Goal: Information Seeking & Learning: Learn about a topic

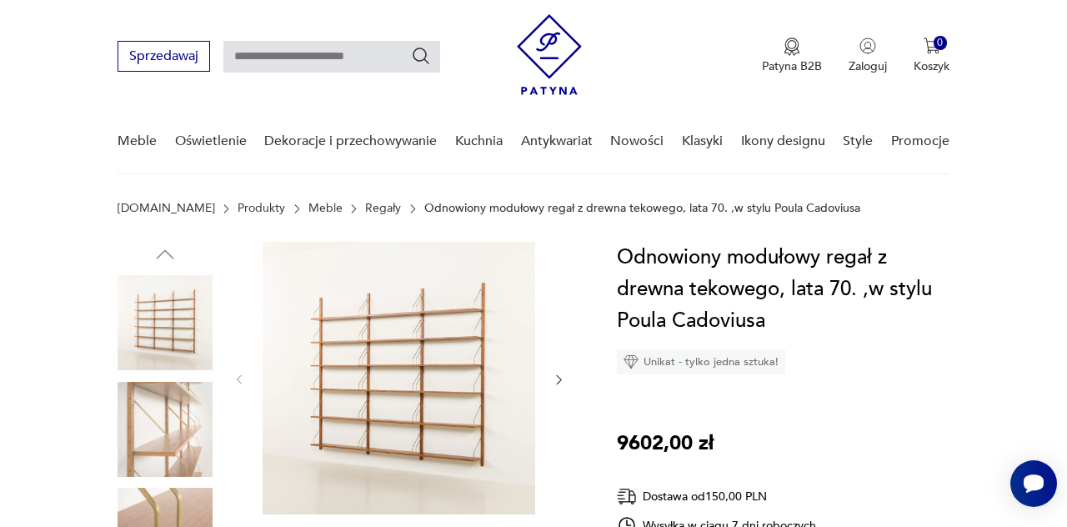
click at [364, 374] on img at bounding box center [399, 378] width 273 height 273
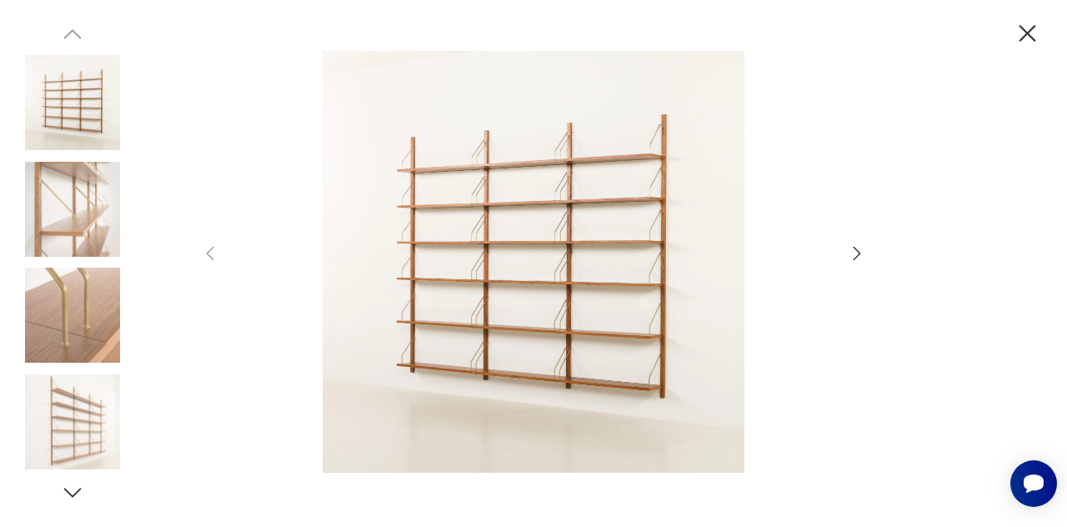
click at [511, 273] on img at bounding box center [534, 262] width 594 height 422
click at [548, 234] on img at bounding box center [534, 262] width 594 height 422
click at [851, 250] on icon "button" at bounding box center [857, 253] width 20 height 20
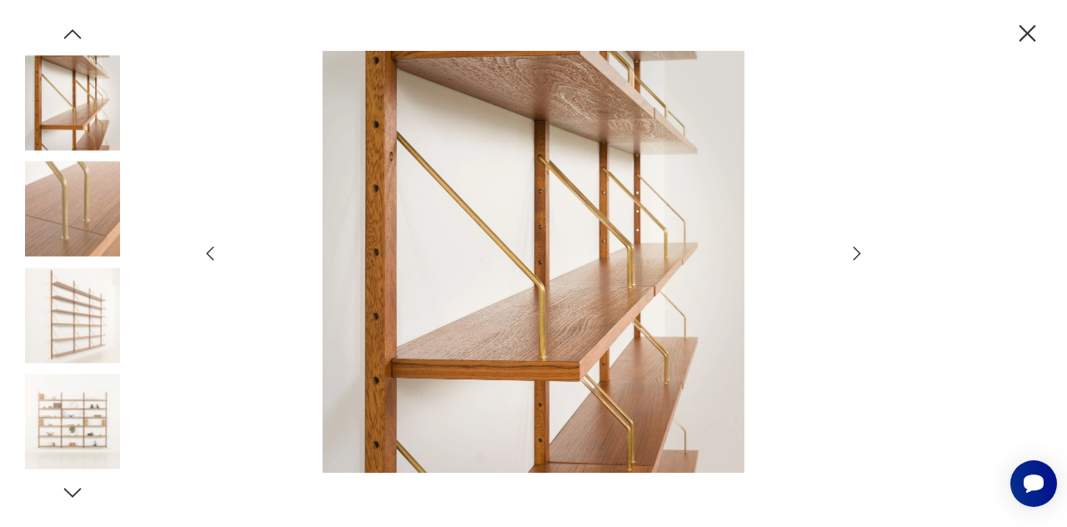
click at [851, 250] on icon "button" at bounding box center [857, 253] width 20 height 20
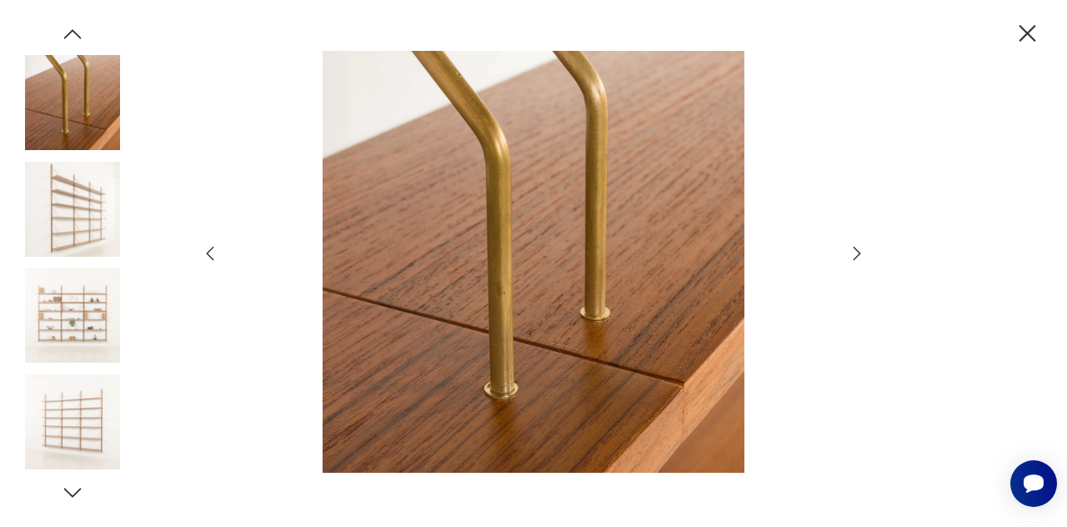
click at [851, 250] on icon "button" at bounding box center [857, 253] width 20 height 20
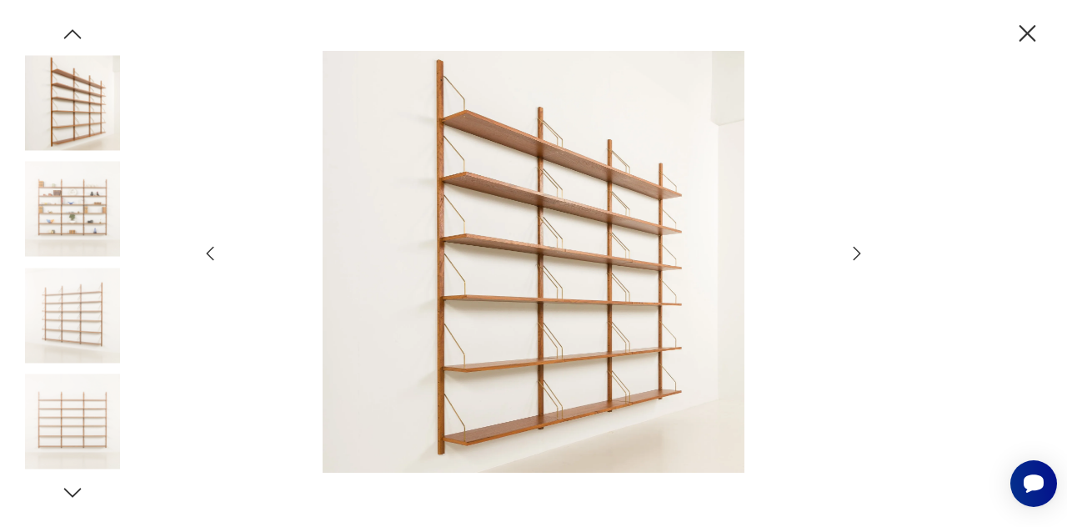
click at [851, 250] on icon "button" at bounding box center [857, 253] width 20 height 20
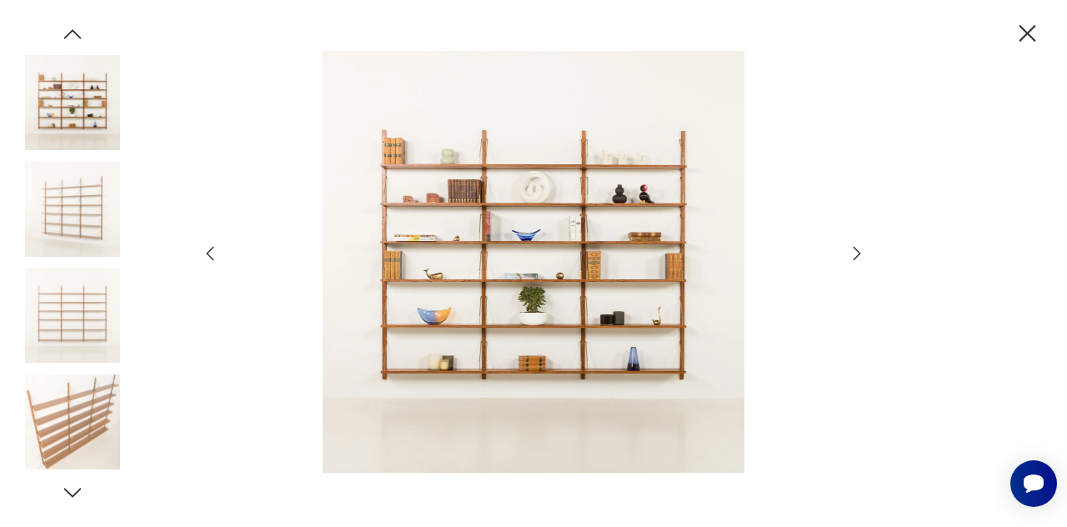
click at [851, 250] on icon "button" at bounding box center [857, 253] width 20 height 20
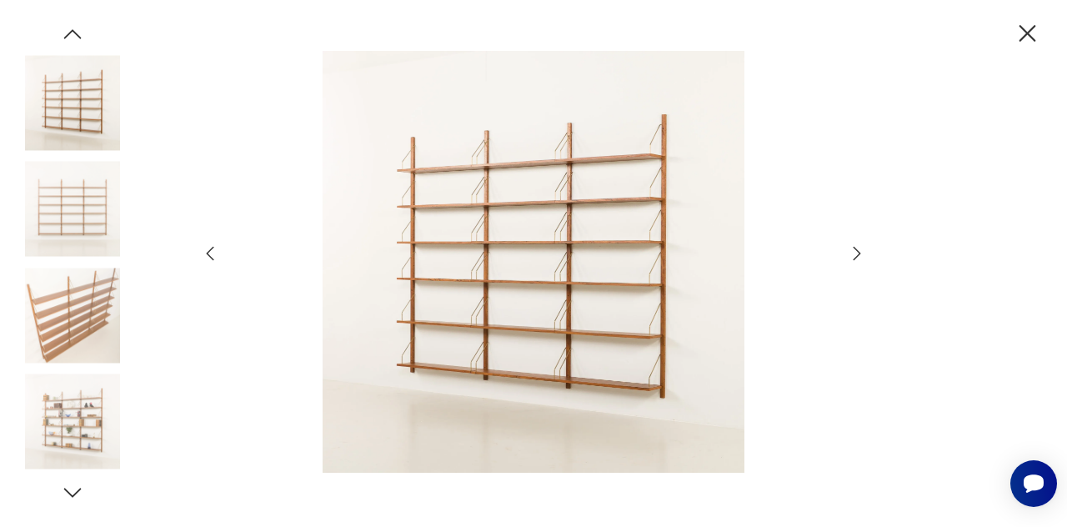
click at [851, 250] on icon "button" at bounding box center [857, 253] width 20 height 20
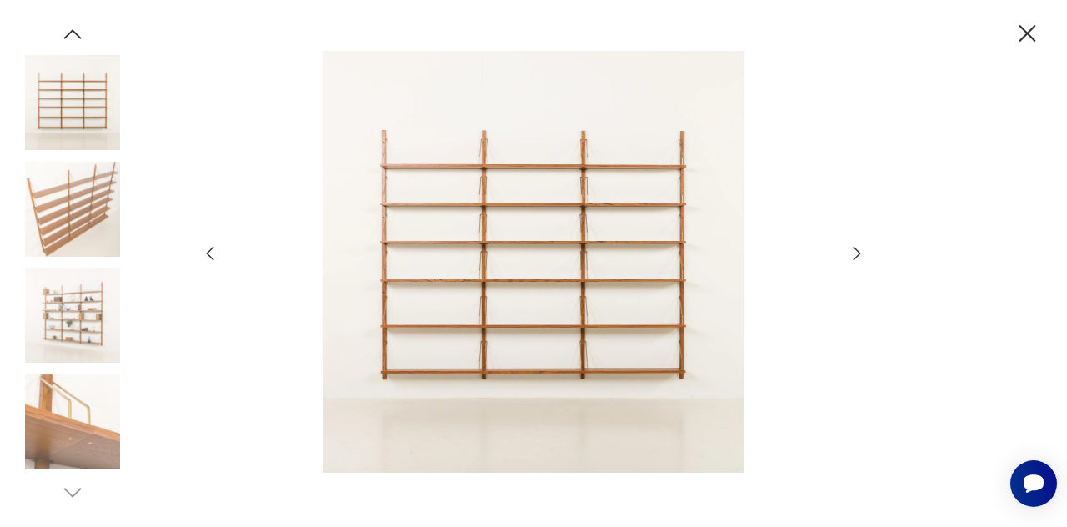
click at [851, 250] on icon "button" at bounding box center [857, 253] width 20 height 20
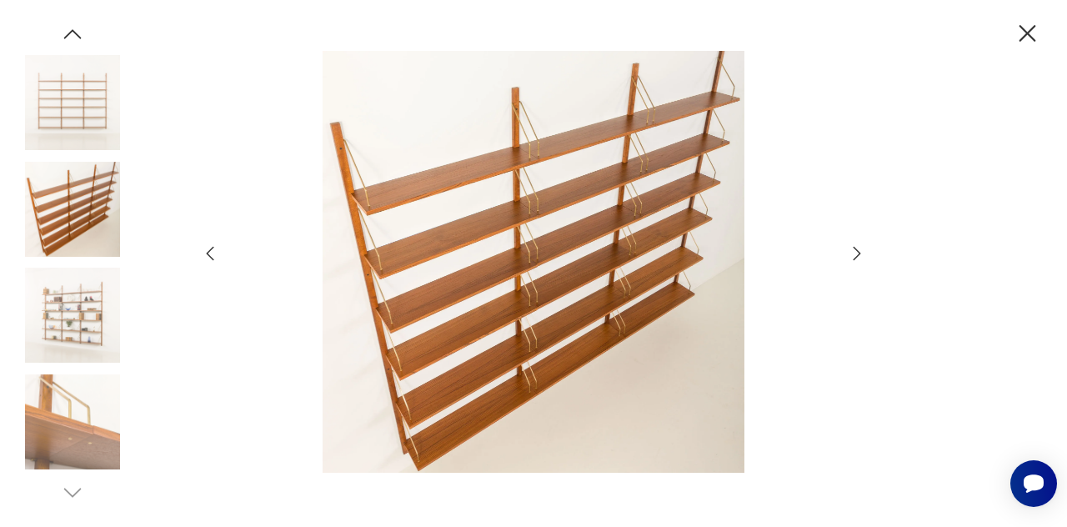
click at [851, 250] on icon "button" at bounding box center [857, 253] width 20 height 20
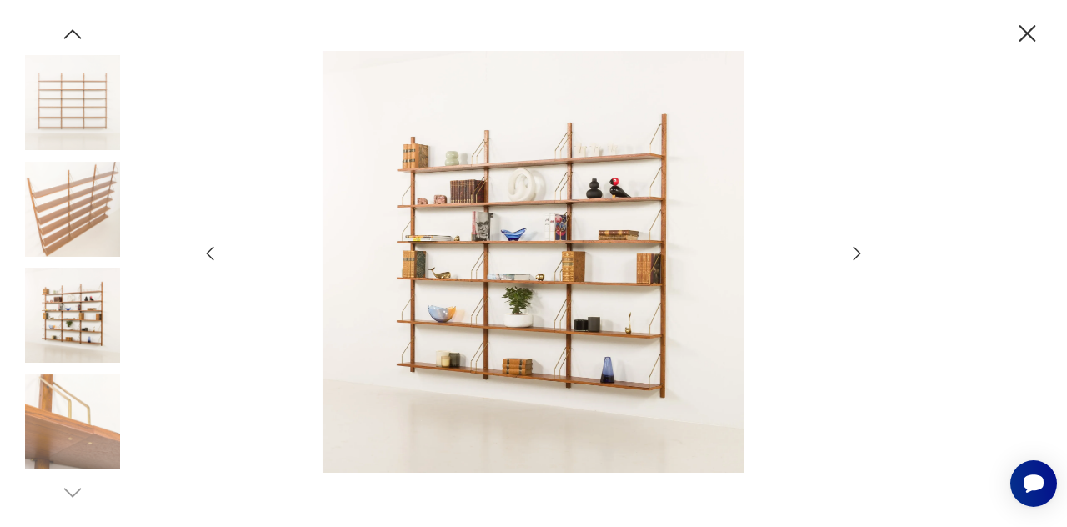
click at [851, 250] on icon "button" at bounding box center [857, 253] width 20 height 20
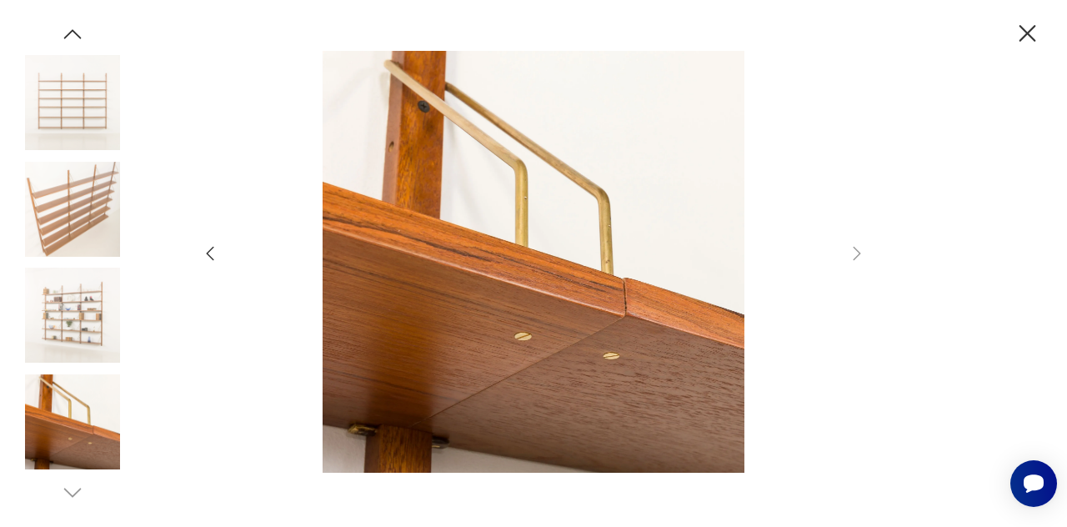
click at [1032, 30] on icon "button" at bounding box center [1027, 33] width 29 height 29
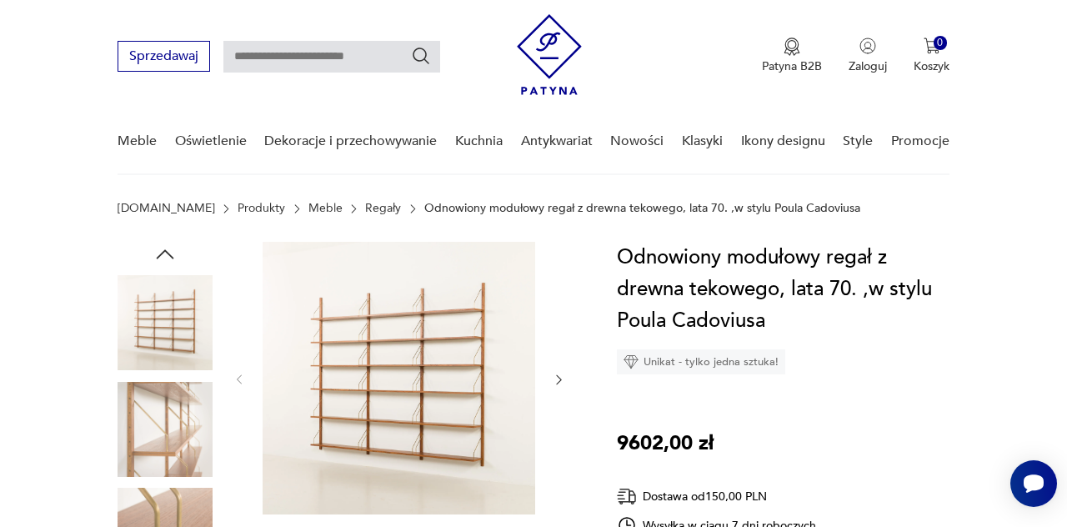
click at [1012, 224] on section "[DOMAIN_NAME] Produkty Meble Regały Odnowiony modułowy regał z drewna tekowego,…" at bounding box center [533, 222] width 1067 height 40
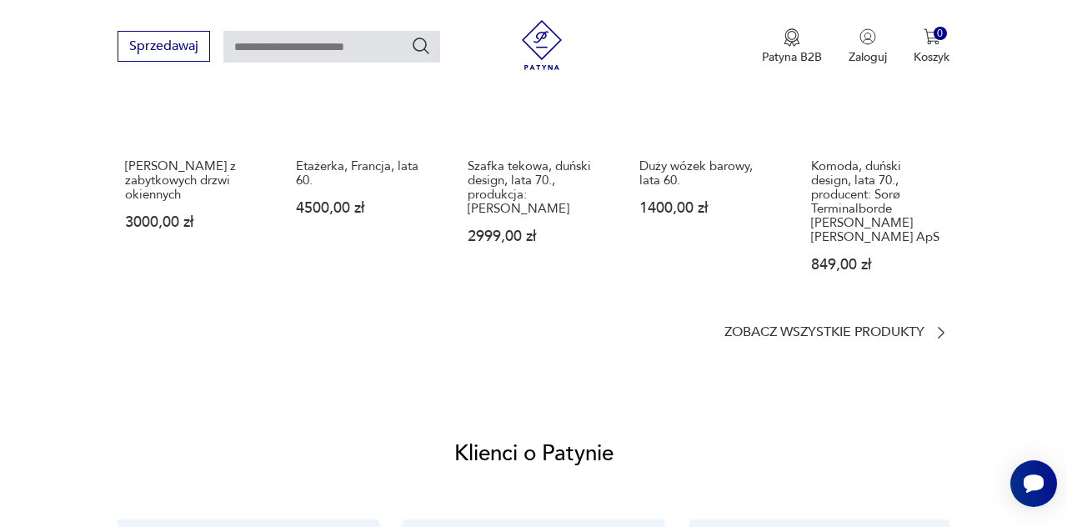
scroll to position [1567, 0]
